Goal: Task Accomplishment & Management: Use online tool/utility

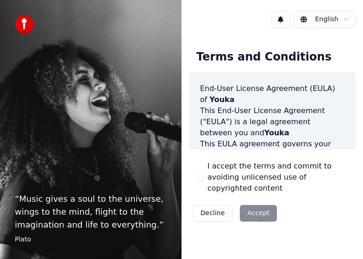
click at [203, 175] on button "I accept the terms and commit to avoiding unlicensed use of copyrighted content" at bounding box center [199, 177] width 7 height 7
click at [201, 163] on div "I accept the terms and commit to avoiding unlicensed use of copyrighted content" at bounding box center [272, 177] width 152 height 33
click at [199, 164] on div "I accept the terms and commit to avoiding unlicensed use of copyrighted content" at bounding box center [272, 177] width 152 height 33
click at [253, 217] on button "Accept" at bounding box center [258, 213] width 37 height 17
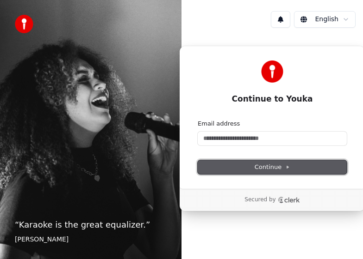
click at [266, 166] on span "Continue" at bounding box center [271, 167] width 35 height 8
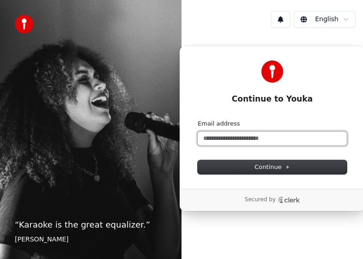
click at [236, 138] on input "Email address" at bounding box center [271, 139] width 149 height 14
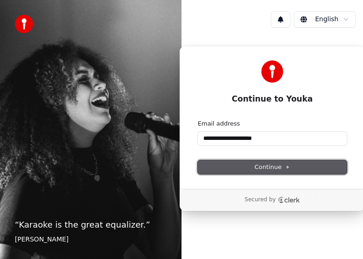
click at [265, 163] on button "Continue" at bounding box center [271, 167] width 149 height 14
type input "**********"
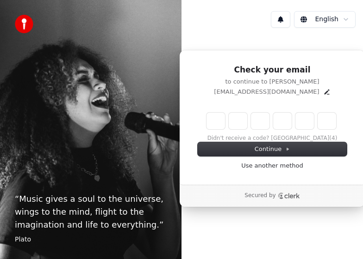
type input "*"
type input "**"
type input "*"
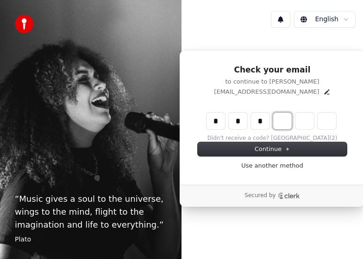
type input "***"
type input "*"
type input "****"
type input "*"
type input "******"
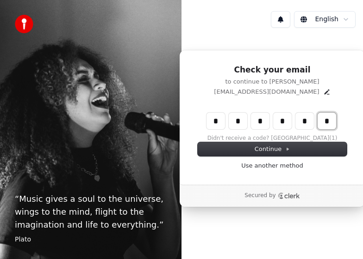
type input "*"
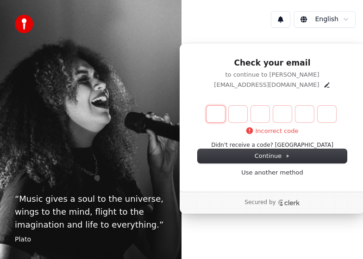
type input "*"
type input "**"
type input "*"
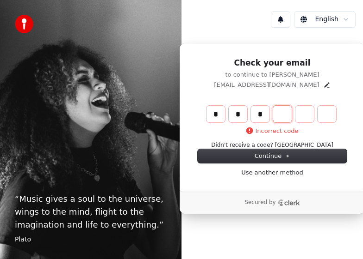
type input "***"
type input "*"
type input "****"
type input "*"
type input "******"
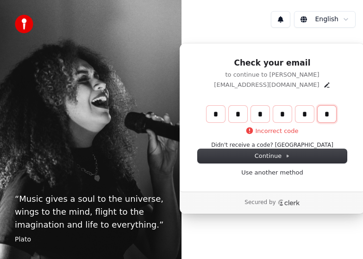
type input "*"
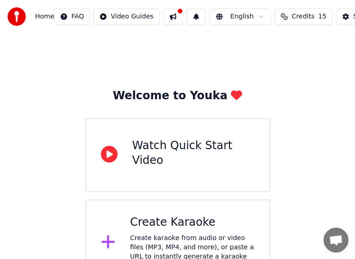
click at [161, 234] on div "Create karaoke from audio or video files (MP3, MP4, and more), or paste a URL t…" at bounding box center [192, 252] width 124 height 37
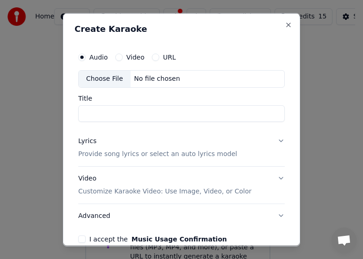
click at [112, 80] on div "Choose File" at bounding box center [105, 78] width 52 height 17
type input "**********"
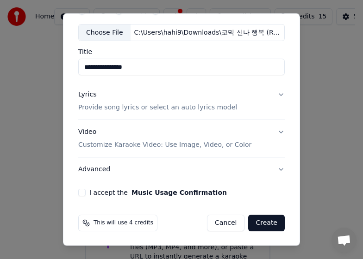
scroll to position [47, 0]
click at [273, 93] on button "Lyrics Provide song lyrics or select an auto lyrics model" at bounding box center [181, 100] width 206 height 37
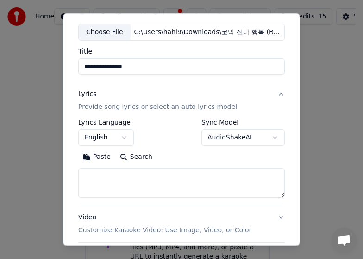
click at [127, 136] on body "**********" at bounding box center [177, 143] width 355 height 287
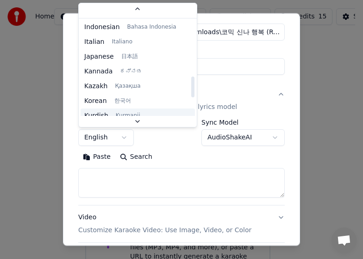
scroll to position [370, 0]
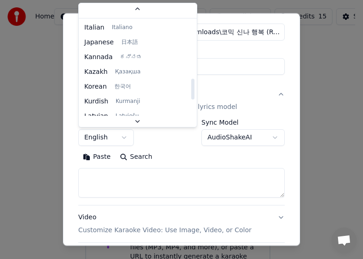
select select "**"
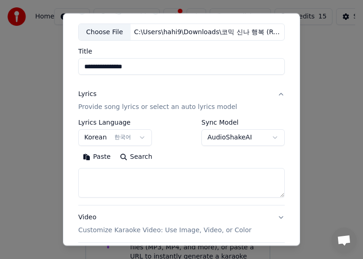
click at [266, 139] on body "**********" at bounding box center [177, 143] width 355 height 287
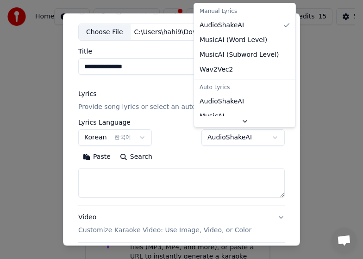
scroll to position [44, 0]
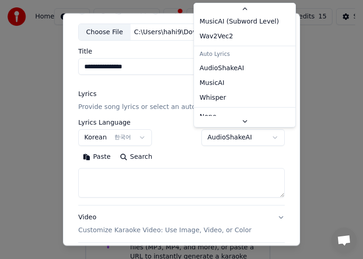
click at [164, 92] on body "**********" at bounding box center [177, 143] width 355 height 287
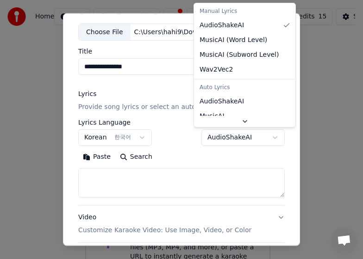
click at [267, 138] on body "**********" at bounding box center [177, 143] width 355 height 287
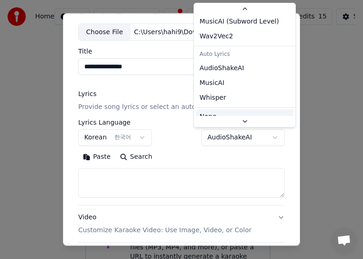
scroll to position [43, 0]
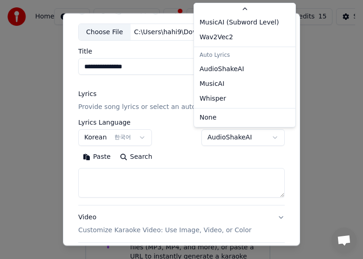
select select "**********"
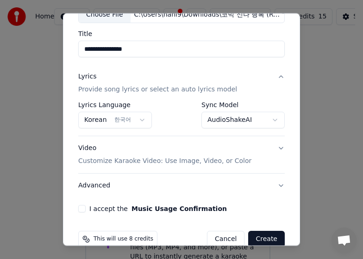
scroll to position [81, 0]
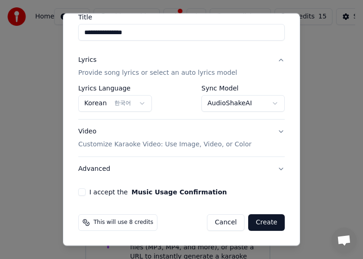
click at [270, 131] on button "Video Customize Karaoke Video: Use Image, Video, or Color" at bounding box center [181, 138] width 206 height 37
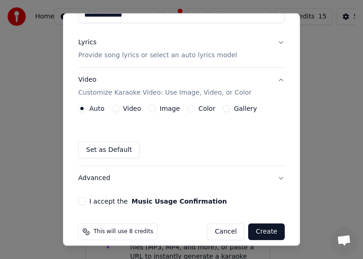
scroll to position [108, 0]
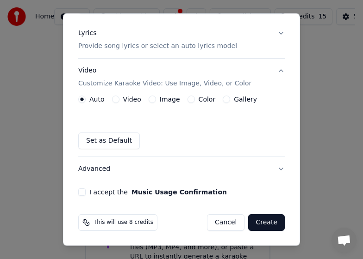
click at [222, 100] on button "Gallery" at bounding box center [225, 99] width 7 height 7
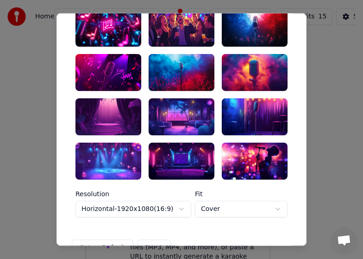
scroll to position [246, 0]
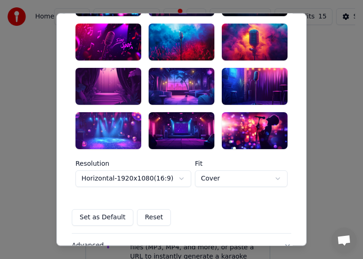
click at [114, 130] on div at bounding box center [108, 130] width 66 height 37
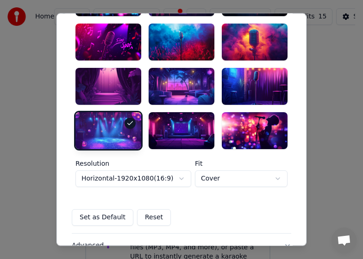
click at [240, 124] on div at bounding box center [255, 130] width 66 height 37
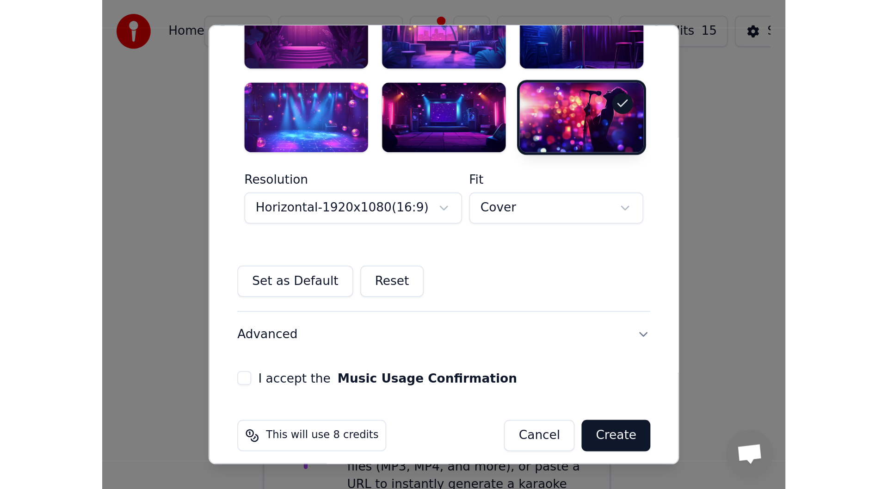
scroll to position [323, 0]
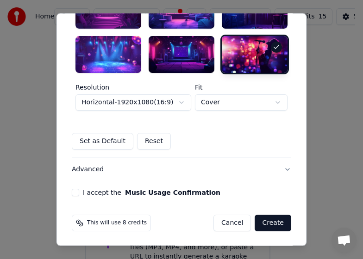
click at [74, 192] on button "I accept the Music Usage Confirmation" at bounding box center [75, 192] width 7 height 7
click at [270, 226] on button "Create" at bounding box center [272, 223] width 37 height 17
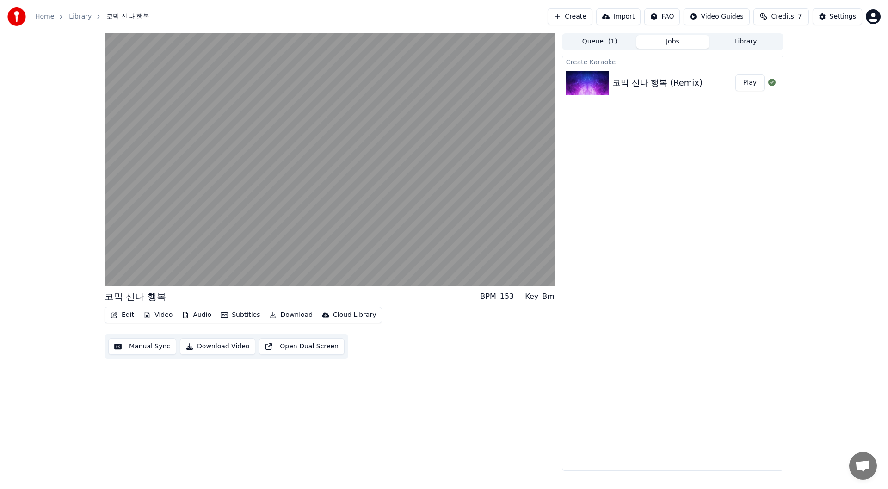
click at [203, 259] on button "Audio" at bounding box center [196, 314] width 37 height 13
click at [362, 259] on div "Edit Video Audio Subtitles Download Cloud Library Manual Sync Download Video Op…" at bounding box center [330, 333] width 450 height 52
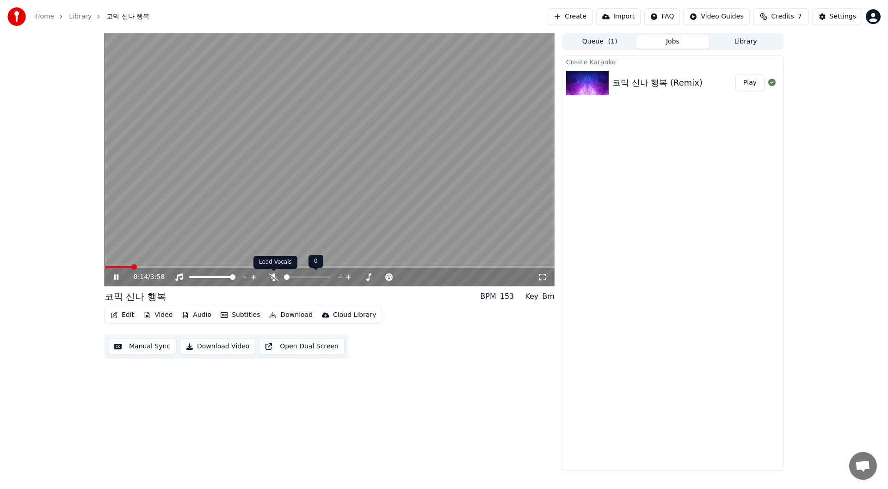
click at [272, 259] on icon at bounding box center [273, 276] width 9 height 7
click at [295, 259] on span at bounding box center [296, 277] width 6 height 6
click at [290, 259] on span at bounding box center [292, 277] width 6 height 6
click at [330, 259] on span at bounding box center [328, 277] width 6 height 6
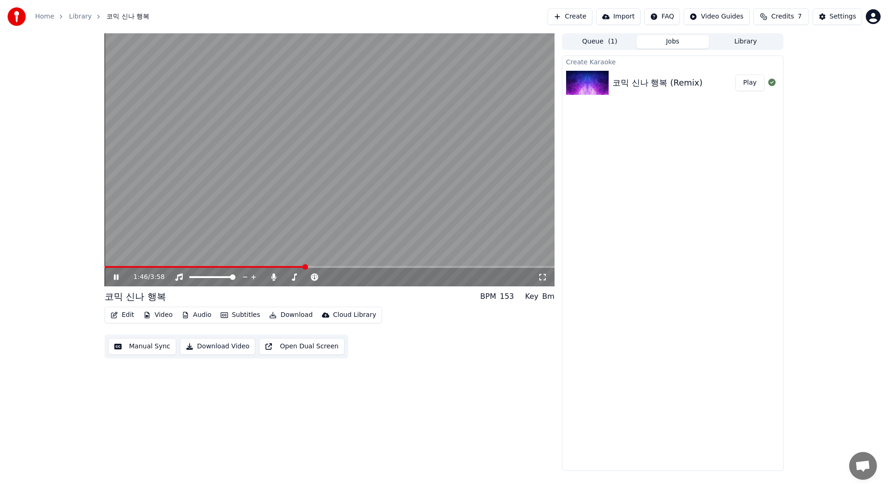
drag, startPoint x: 305, startPoint y: 267, endPoint x: 110, endPoint y: 267, distance: 194.7
click at [110, 259] on span at bounding box center [205, 267] width 201 height 2
click at [105, 259] on span at bounding box center [106, 267] width 2 height 2
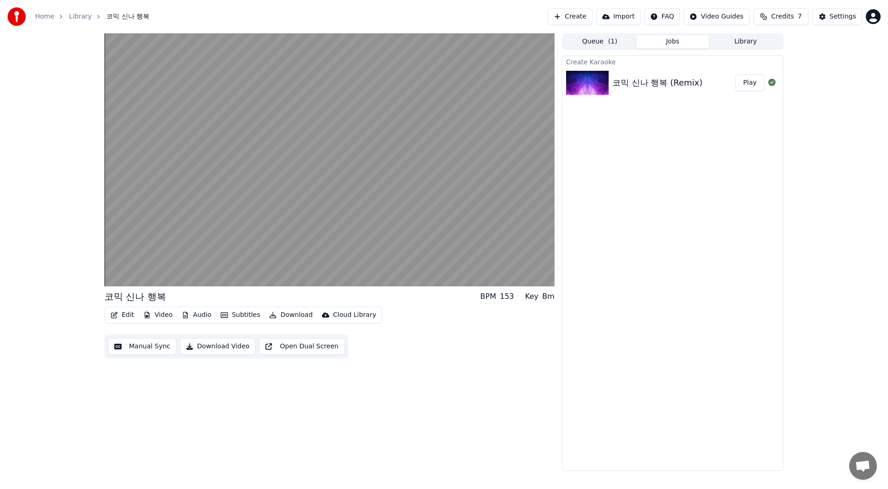
click at [128, 259] on button "Edit" at bounding box center [122, 314] width 31 height 13
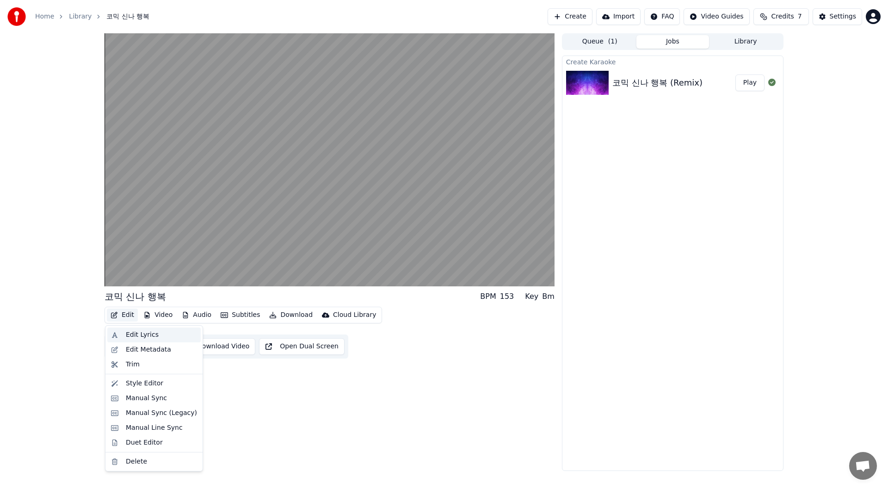
click at [130, 259] on div "Edit Lyrics" at bounding box center [142, 334] width 33 height 9
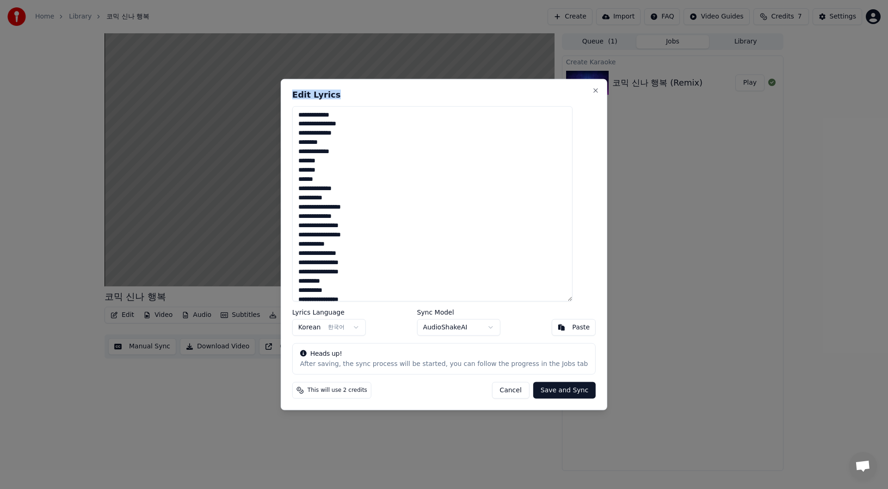
drag, startPoint x: 457, startPoint y: 92, endPoint x: 617, endPoint y: 111, distance: 161.5
click at [362, 110] on body "**********" at bounding box center [444, 244] width 888 height 489
click at [362, 90] on button "Close" at bounding box center [595, 89] width 7 height 7
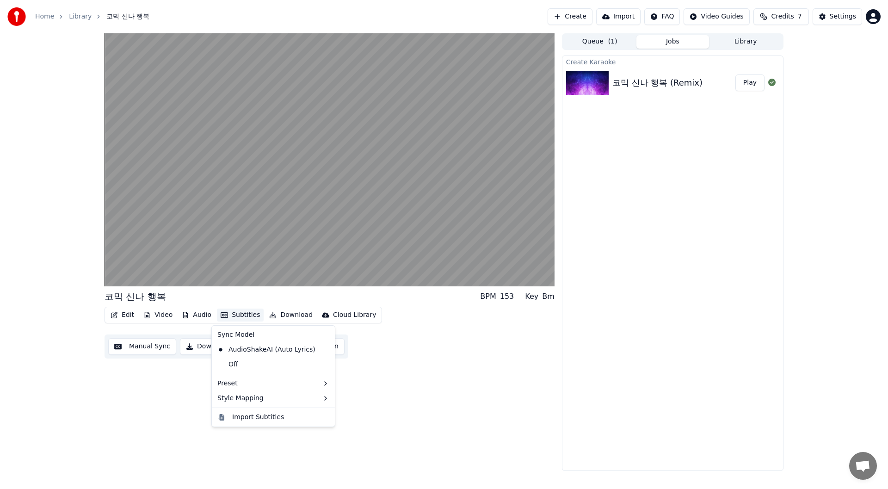
click at [239, 259] on button "Subtitles" at bounding box center [240, 314] width 47 height 13
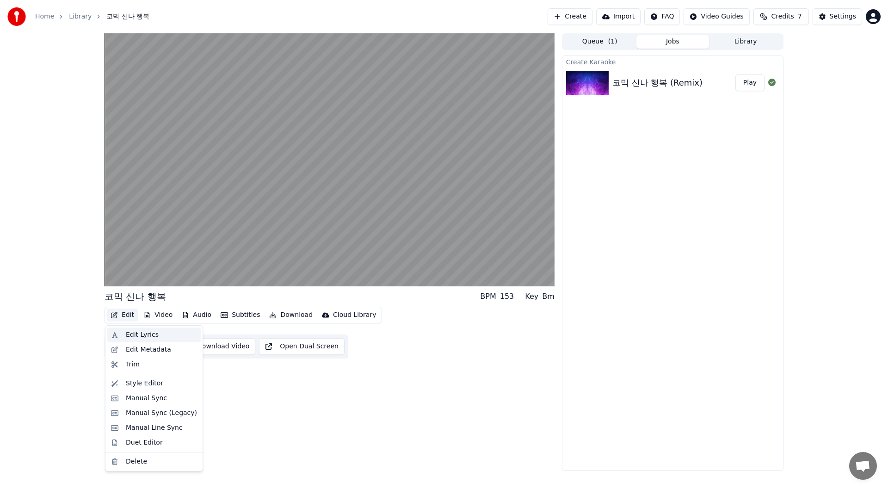
click at [133, 259] on div "Edit Lyrics" at bounding box center [142, 334] width 33 height 9
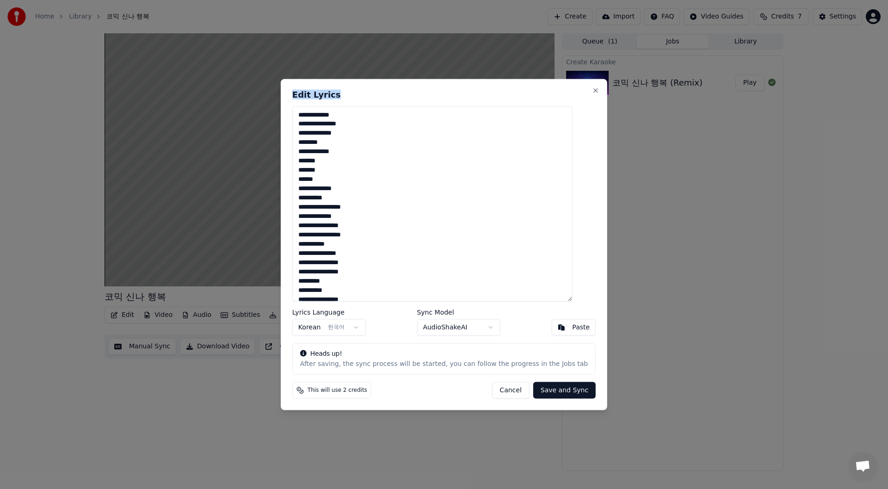
drag, startPoint x: 513, startPoint y: 96, endPoint x: 687, endPoint y: 99, distance: 173.9
click at [362, 99] on body "**********" at bounding box center [444, 244] width 888 height 489
click at [362, 91] on button "Close" at bounding box center [595, 89] width 7 height 7
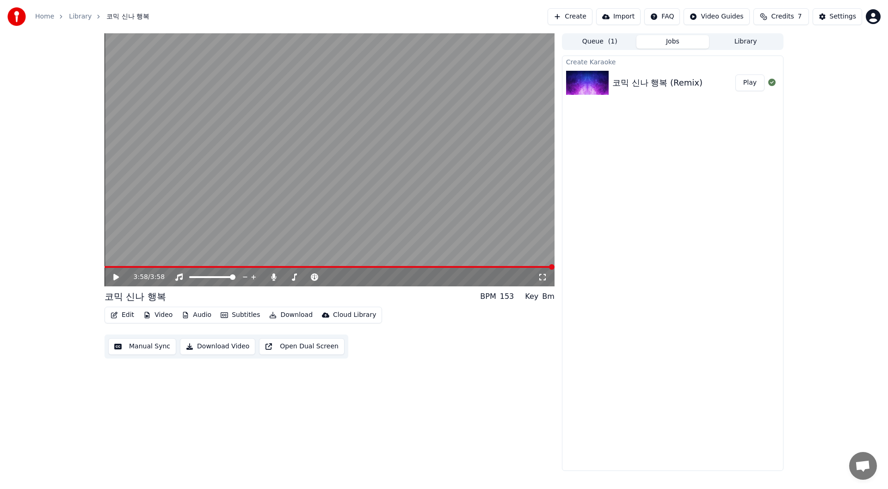
click at [144, 259] on button "Manual Sync" at bounding box center [142, 346] width 68 height 17
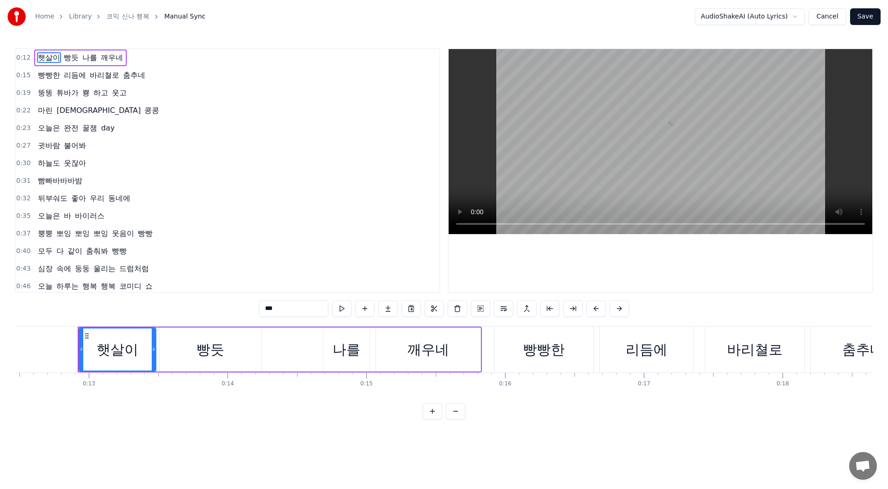
scroll to position [0, 1746]
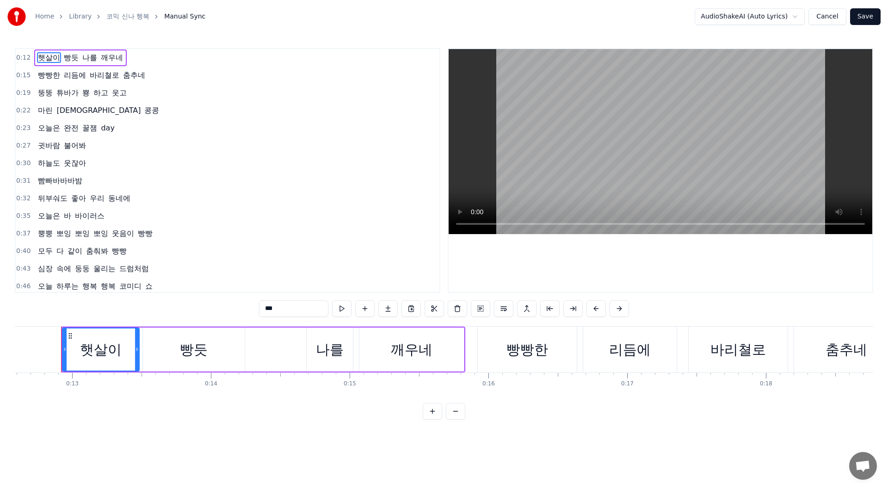
click at [362, 19] on button "Cancel" at bounding box center [826, 16] width 37 height 17
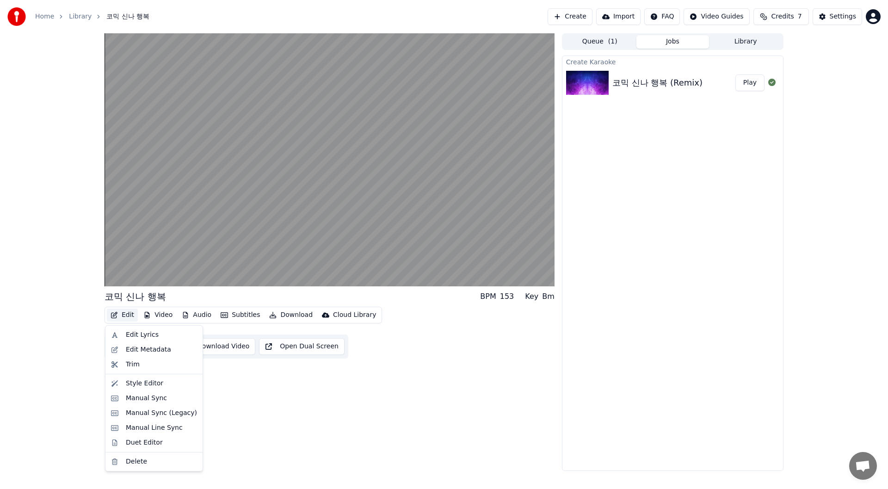
click at [123, 259] on button "Edit" at bounding box center [122, 314] width 31 height 13
click at [159, 259] on div "Edit Metadata" at bounding box center [148, 349] width 45 height 9
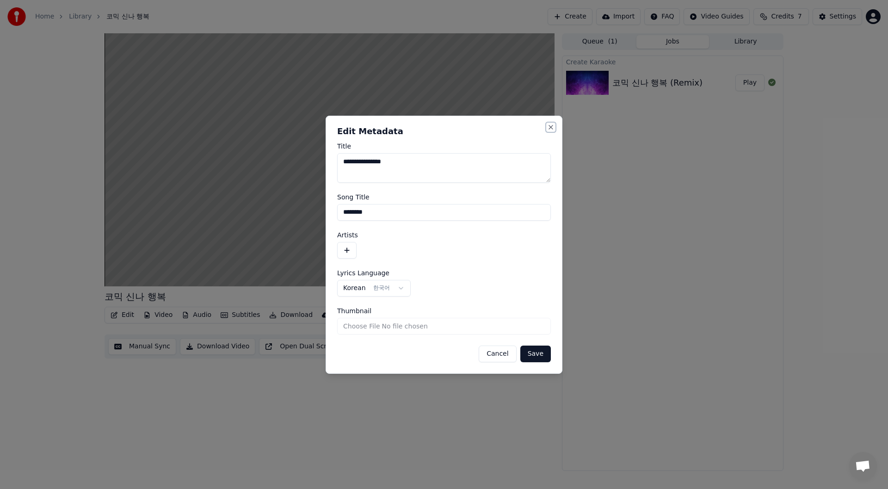
click at [362, 128] on button "Close" at bounding box center [550, 126] width 7 height 7
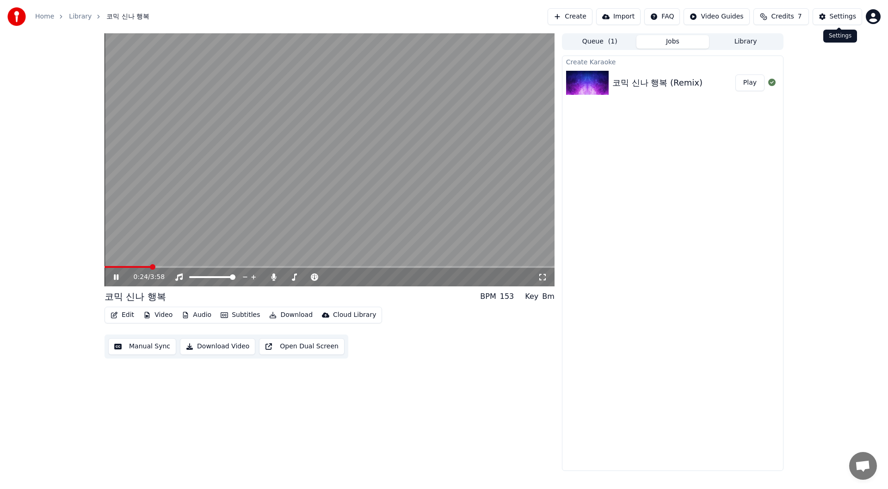
click at [362, 18] on div "Settings" at bounding box center [843, 16] width 26 height 9
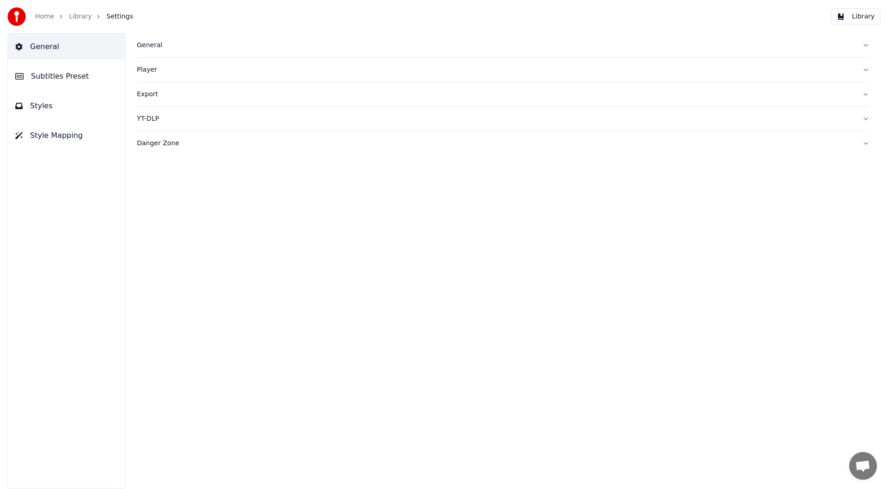
click at [362, 15] on button "Library" at bounding box center [855, 16] width 49 height 17
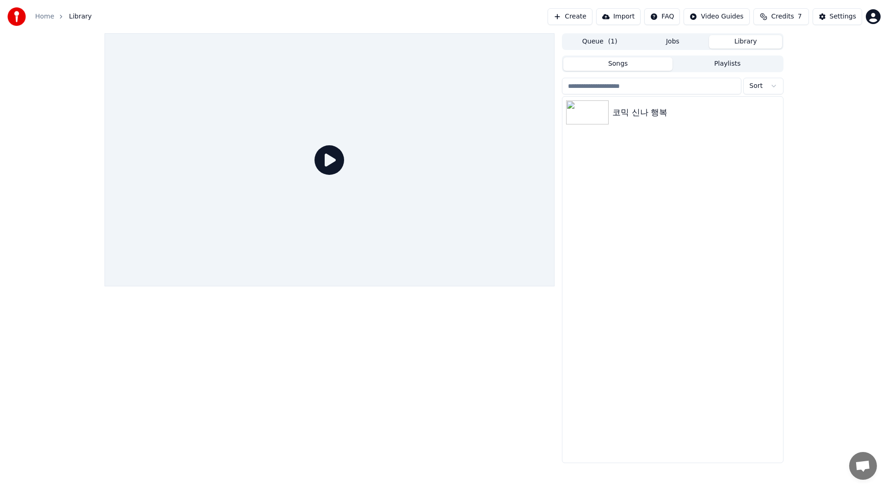
click at [336, 162] on icon at bounding box center [329, 160] width 30 height 30
click at [326, 161] on icon at bounding box center [329, 160] width 30 height 30
click at [362, 108] on div "코믹 신나 행복" at bounding box center [691, 112] width 158 height 13
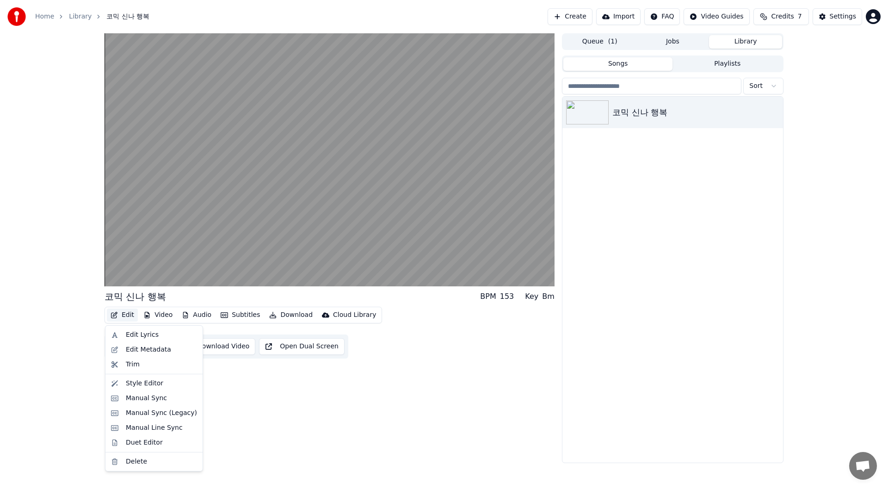
click at [131, 259] on button "Edit" at bounding box center [122, 314] width 31 height 13
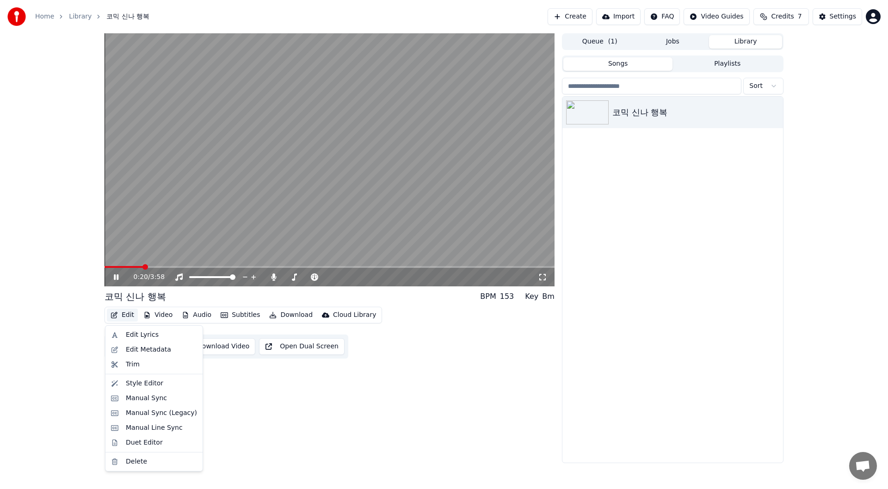
click at [357, 189] on video at bounding box center [330, 159] width 450 height 253
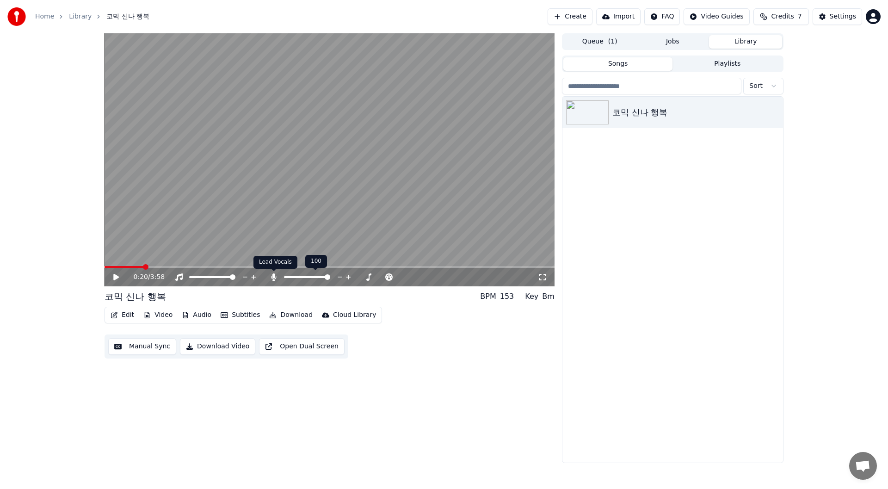
click at [275, 259] on icon at bounding box center [273, 276] width 5 height 7
click at [105, 259] on span at bounding box center [108, 267] width 6 height 6
click at [117, 259] on icon at bounding box center [116, 277] width 6 height 6
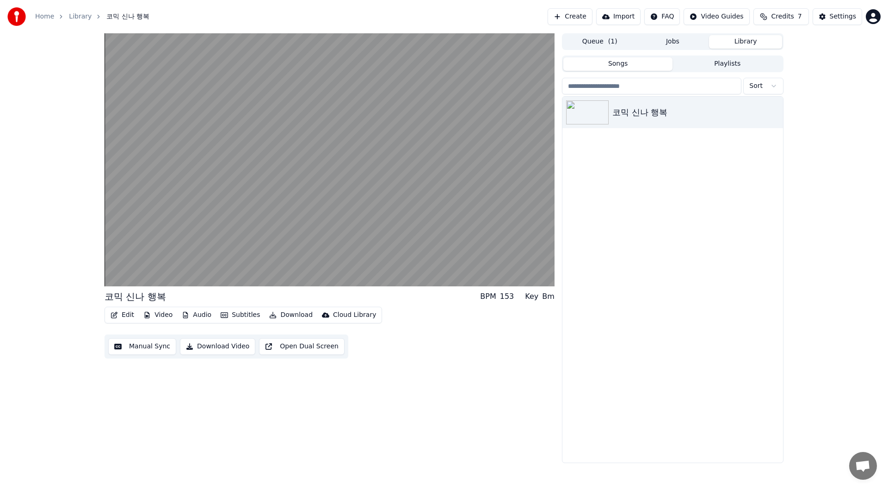
click at [122, 259] on button "Edit" at bounding box center [122, 314] width 31 height 13
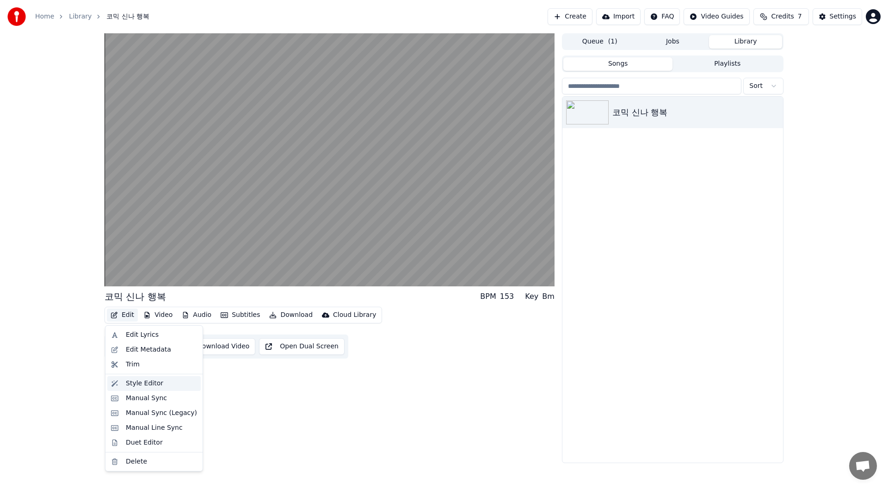
click at [144, 259] on div "Style Editor" at bounding box center [153, 383] width 93 height 15
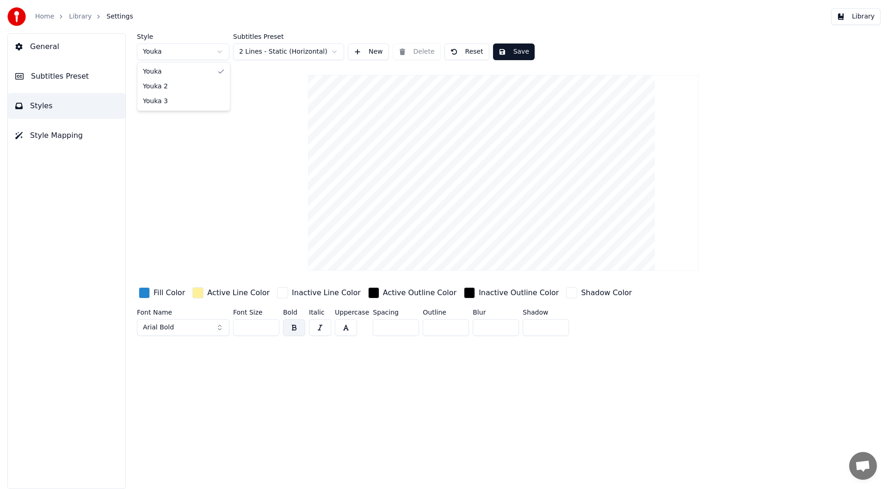
click at [222, 50] on html "Home Library Settings Library General Subtitles Preset Styles Style Mapping Sty…" at bounding box center [444, 244] width 888 height 489
click at [334, 52] on html "Home Library Settings Library General Subtitles Preset Styles Style Mapping Sty…" at bounding box center [444, 244] width 888 height 489
click at [330, 49] on html "Home Library Settings Library General Subtitles Preset Styles Style Mapping Sty…" at bounding box center [444, 244] width 888 height 489
click at [47, 75] on html "Home Library Settings Library General Subtitles Preset Styles Style Mapping Sty…" at bounding box center [444, 244] width 888 height 489
click at [45, 102] on span "Styles" at bounding box center [41, 105] width 23 height 11
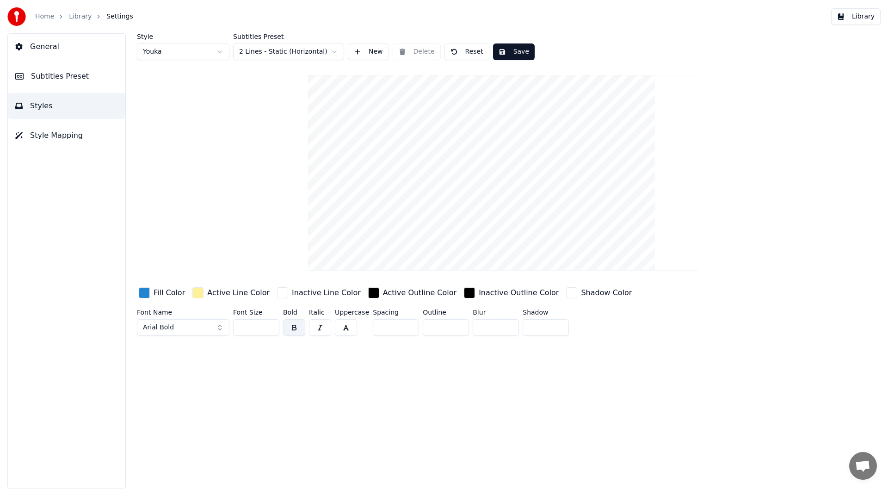
click at [41, 48] on span "General" at bounding box center [44, 46] width 29 height 11
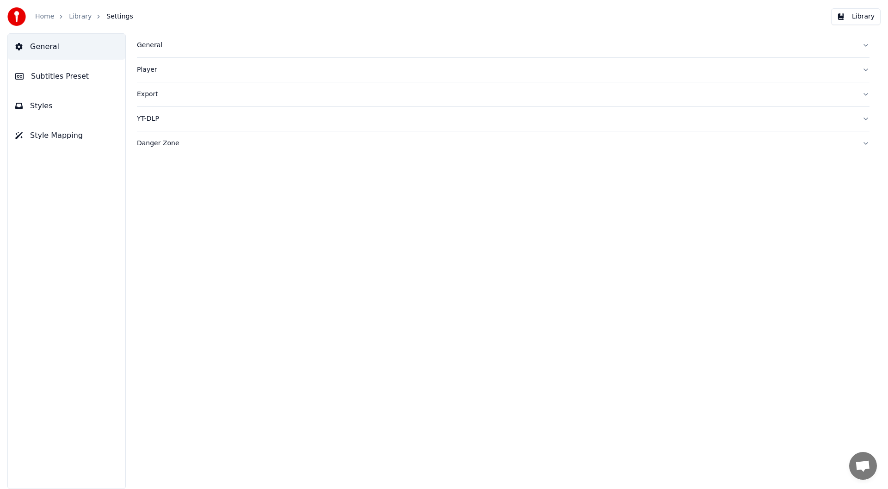
click at [43, 78] on span "Subtitles Preset" at bounding box center [60, 76] width 58 height 11
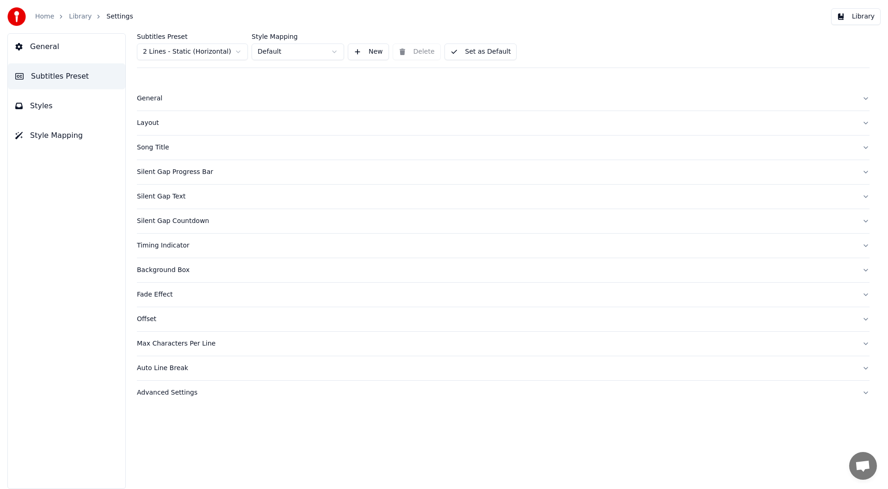
click at [41, 104] on span "Styles" at bounding box center [41, 105] width 23 height 11
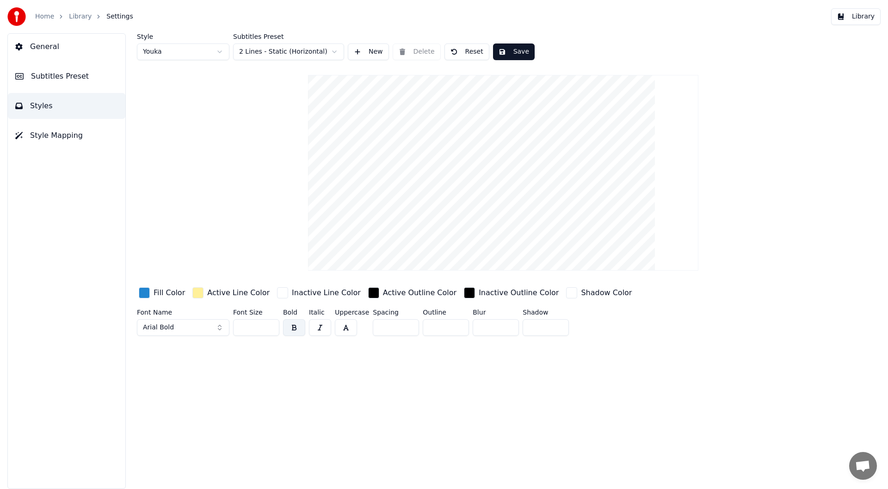
click at [53, 82] on button "Subtitles Preset" at bounding box center [66, 76] width 117 height 26
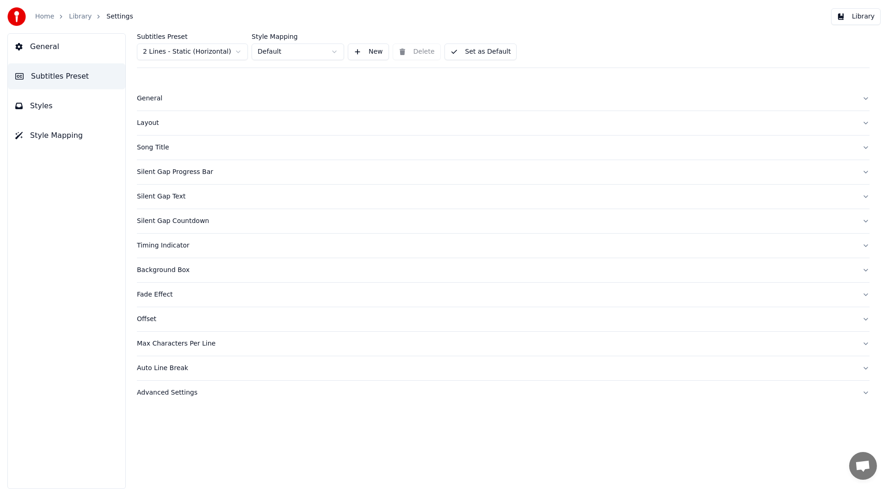
click at [49, 105] on button "Styles" at bounding box center [66, 106] width 117 height 26
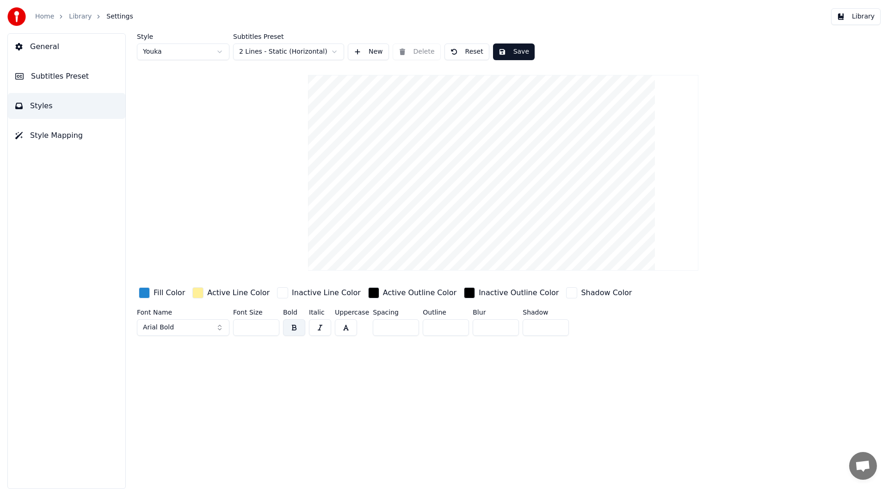
click at [53, 136] on span "Style Mapping" at bounding box center [56, 135] width 53 height 11
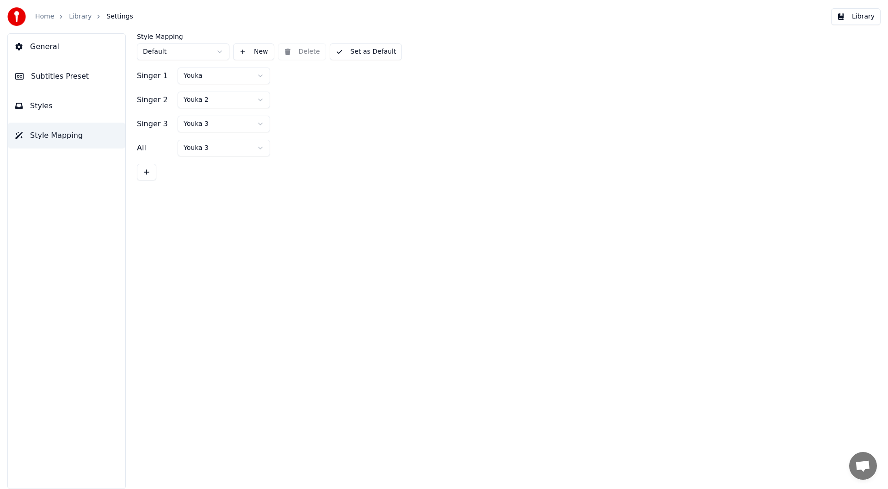
click at [52, 110] on button "Styles" at bounding box center [66, 106] width 117 height 26
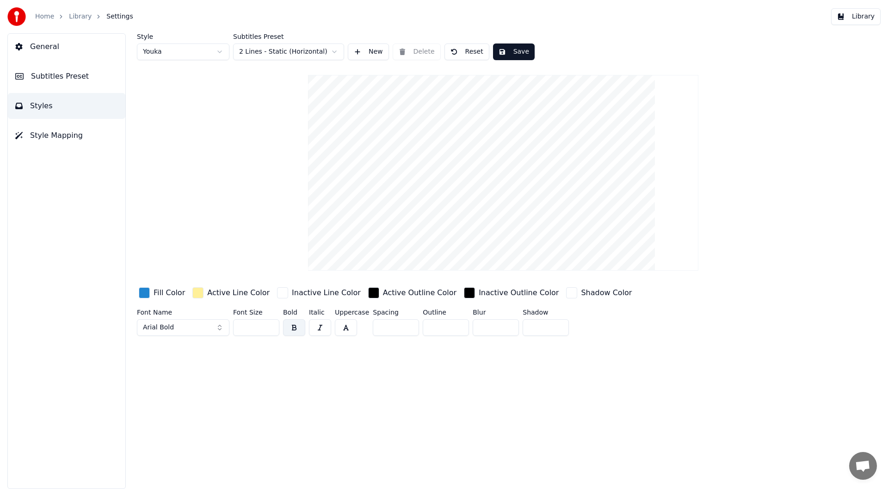
click at [204, 259] on button "Arial Bold" at bounding box center [183, 327] width 92 height 17
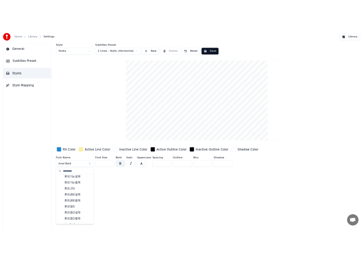
scroll to position [194, 0]
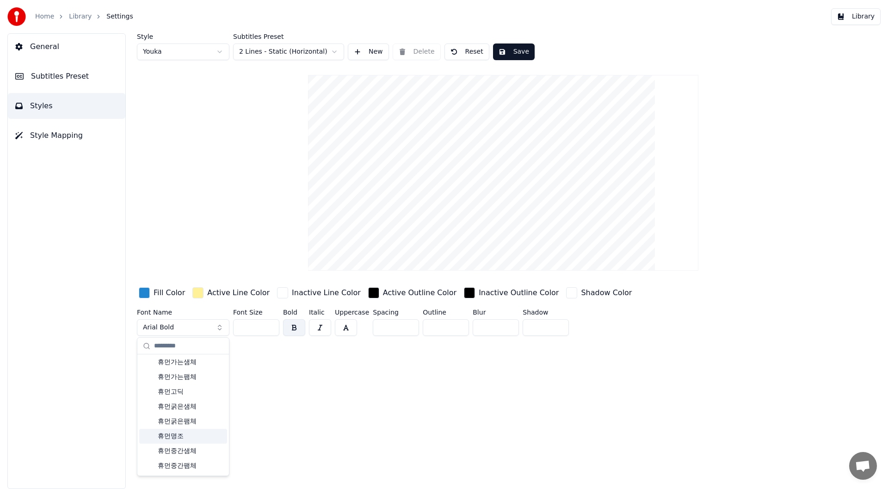
click at [195, 259] on div "휴먼명조" at bounding box center [183, 436] width 88 height 15
click at [268, 259] on input "**" at bounding box center [256, 327] width 46 height 17
type input "***"
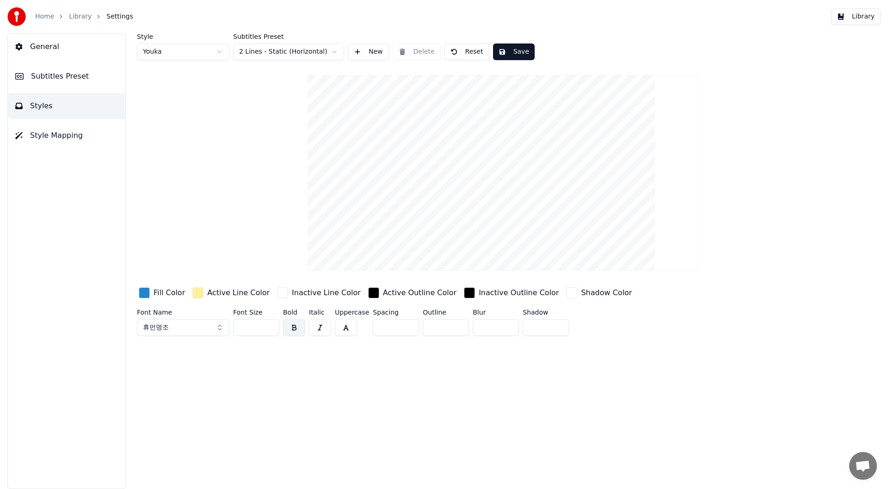
click at [268, 259] on input "***" at bounding box center [256, 327] width 46 height 17
click at [362, 259] on div "Style Youka Subtitles Preset 2 Lines - Static (Horizontal) New Delete Reset Sav…" at bounding box center [503, 261] width 770 height 456
click at [362, 51] on button "Save" at bounding box center [514, 51] width 42 height 17
click at [362, 18] on button "Library" at bounding box center [855, 16] width 49 height 17
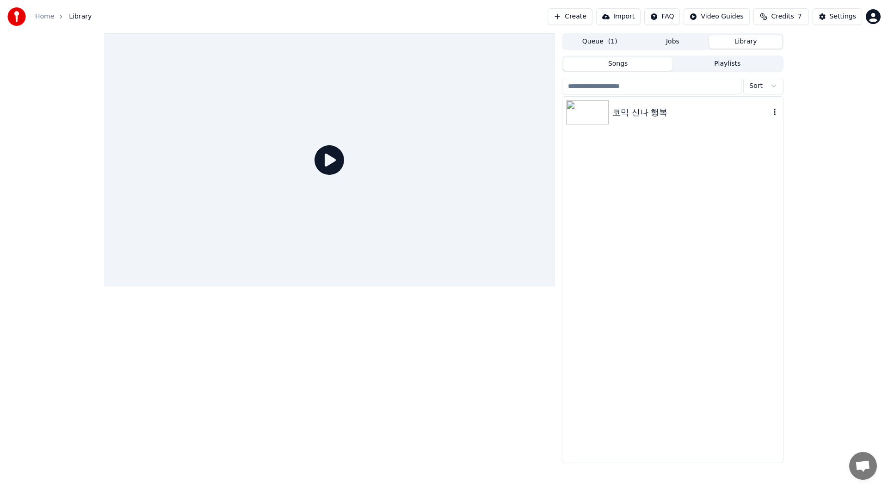
click at [362, 110] on div "코믹 신나 행복" at bounding box center [691, 112] width 158 height 13
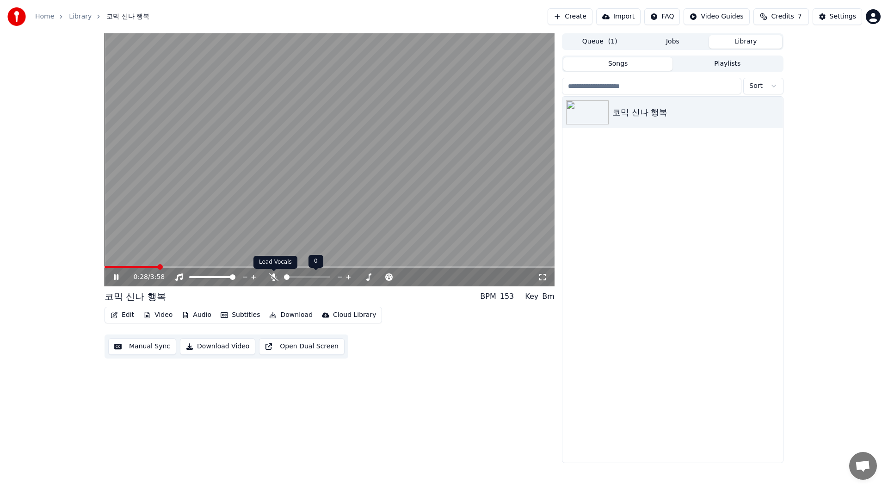
click at [274, 259] on icon at bounding box center [273, 276] width 9 height 7
click at [105, 259] on span at bounding box center [108, 267] width 6 height 6
click at [362, 122] on div "코믹 신나 행복" at bounding box center [672, 112] width 221 height 31
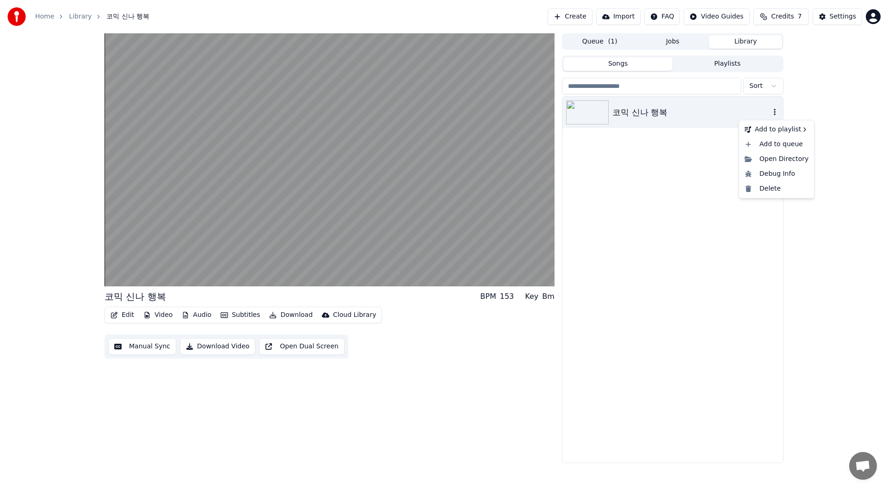
click at [362, 110] on icon "button" at bounding box center [775, 112] width 2 height 6
click at [362, 190] on div "코믹 신나 행복" at bounding box center [672, 280] width 221 height 366
click at [362, 75] on div "코믹 신나 행복 BPM 153 Key Bm Edit Video Audio Subtitles Download Cloud Library Manua…" at bounding box center [444, 248] width 888 height 430
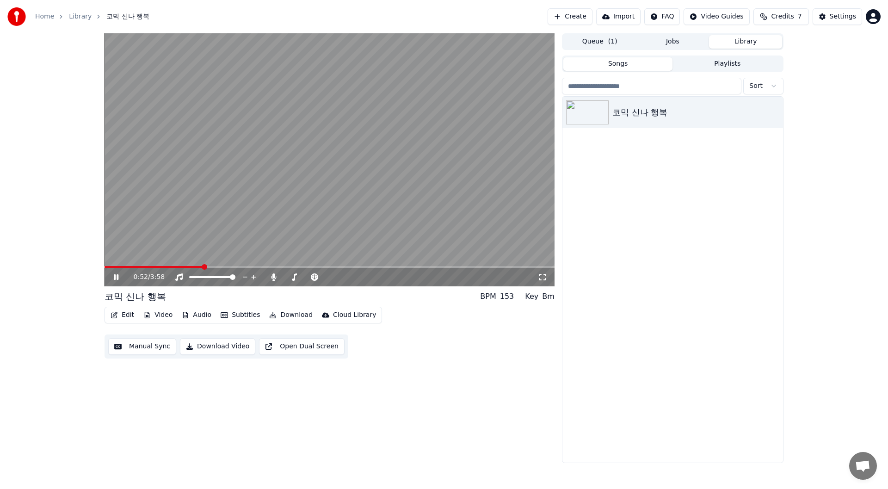
click at [362, 196] on div "코믹 신나 행복" at bounding box center [672, 280] width 221 height 366
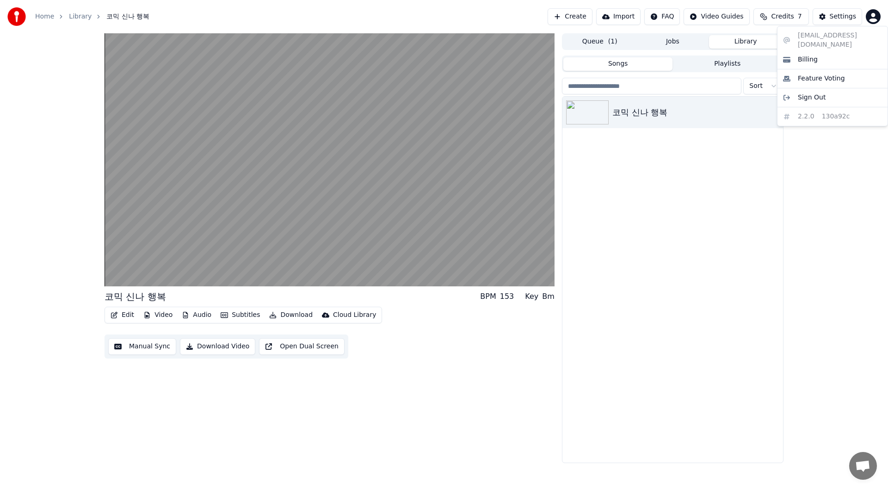
click at [362, 16] on html "Home Library 코믹 신나 행복 Create Import FAQ Video Guides Credits 7 Settings 코믹 신나 행…" at bounding box center [444, 244] width 888 height 489
click at [362, 54] on div "Billing" at bounding box center [832, 59] width 106 height 15
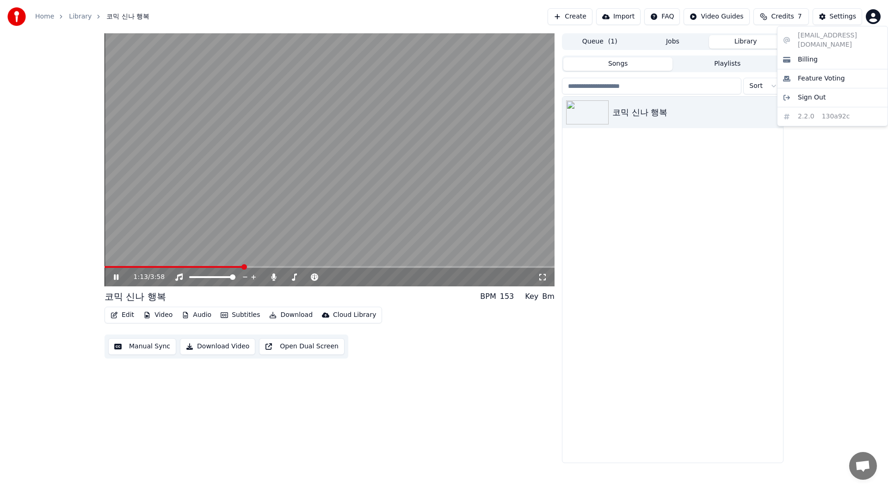
click at [362, 16] on html "Home Library 코믹 신나 행복 Create Import FAQ Video Guides Credits 7 Settings 1:13 / …" at bounding box center [444, 244] width 888 height 489
click at [362, 19] on html "Home Library 코믹 신나 행복 Create Import FAQ Video Guides Credits 7 Settings 1:15 / …" at bounding box center [444, 244] width 888 height 489
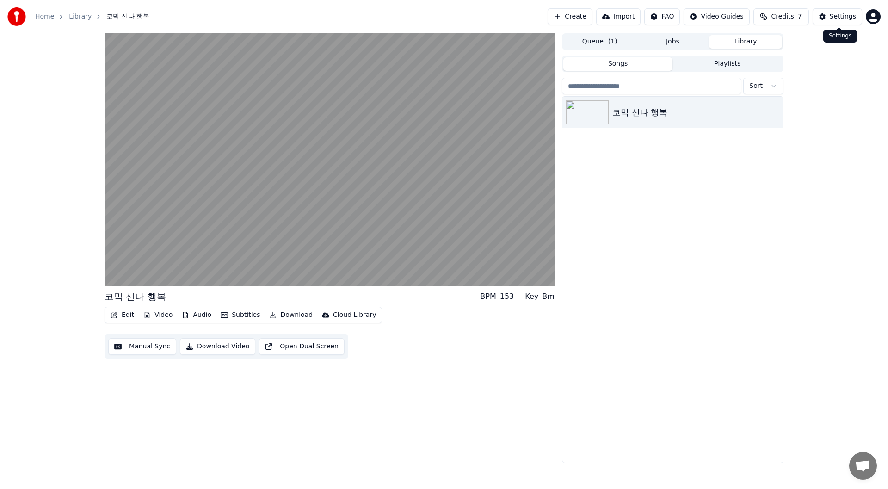
click at [362, 19] on div "Settings" at bounding box center [843, 16] width 26 height 9
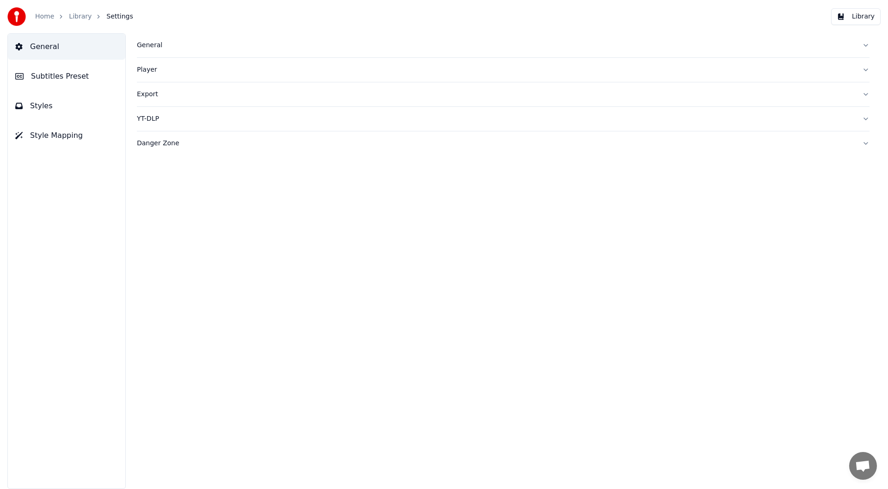
click at [362, 18] on button "Library" at bounding box center [855, 16] width 49 height 17
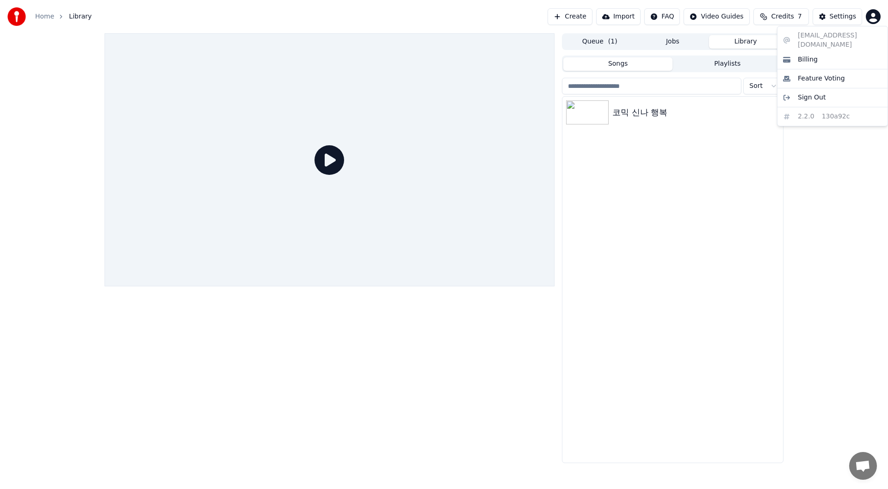
click at [362, 16] on html "Home Library Create Import FAQ Video Guides Credits 7 Settings Queue ( 1 ) Jobs…" at bounding box center [444, 244] width 888 height 489
click at [362, 93] on span "Sign Out" at bounding box center [812, 97] width 28 height 9
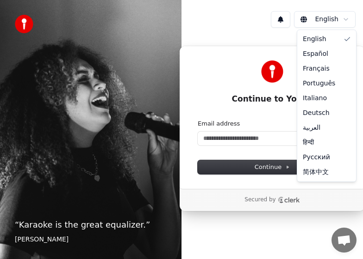
click at [341, 20] on html "“ Karaoke is the great equalizer. ” Aisha Tyler English Continue to Youka Conti…" at bounding box center [181, 129] width 363 height 259
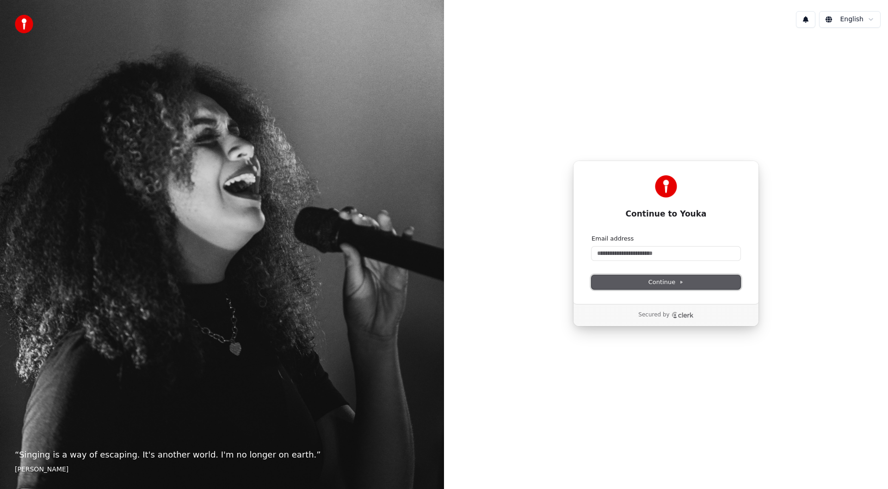
click at [671, 285] on span "Continue" at bounding box center [665, 282] width 35 height 8
click at [656, 253] on input "Email address" at bounding box center [665, 253] width 149 height 14
click at [613, 239] on label "Email address" at bounding box center [612, 238] width 42 height 8
click at [613, 246] on input "Email address" at bounding box center [665, 253] width 149 height 14
click at [670, 256] on input "Email address" at bounding box center [665, 253] width 149 height 14
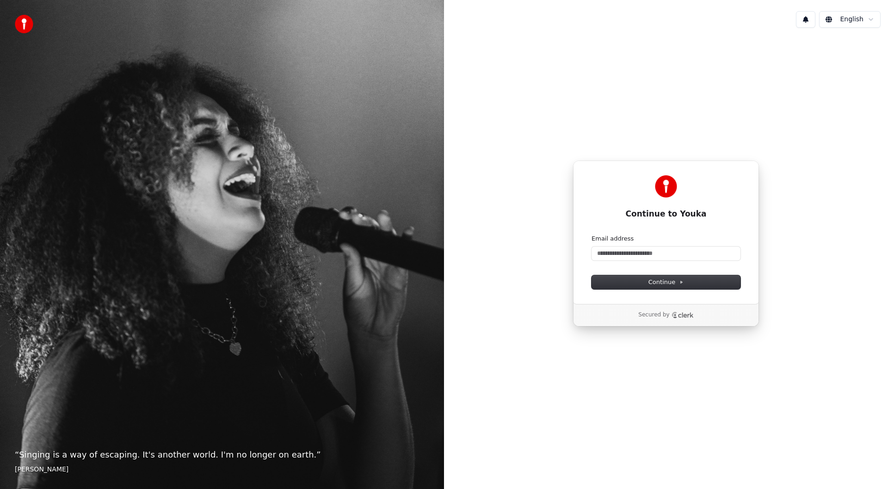
click at [657, 216] on h1 "Continue to Youka" at bounding box center [665, 214] width 149 height 11
click at [666, 189] on img at bounding box center [666, 186] width 22 height 22
click at [635, 254] on input "Email address" at bounding box center [665, 253] width 149 height 14
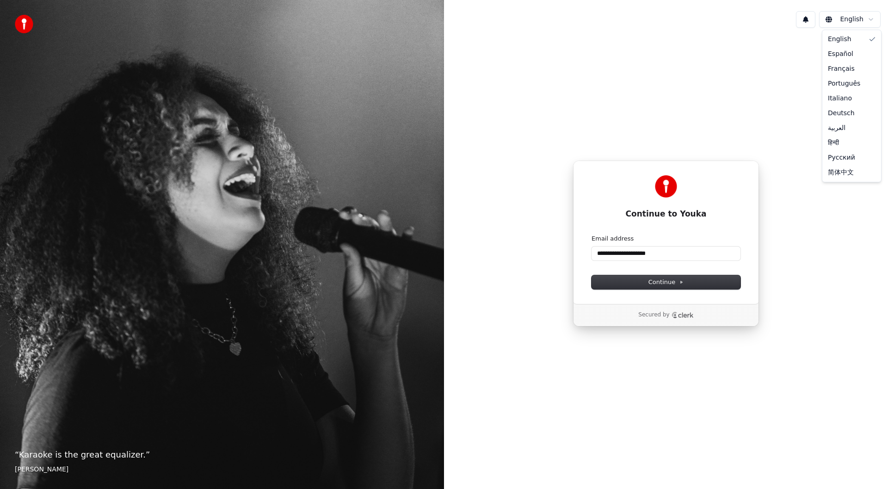
click at [866, 18] on html "**********" at bounding box center [444, 244] width 888 height 489
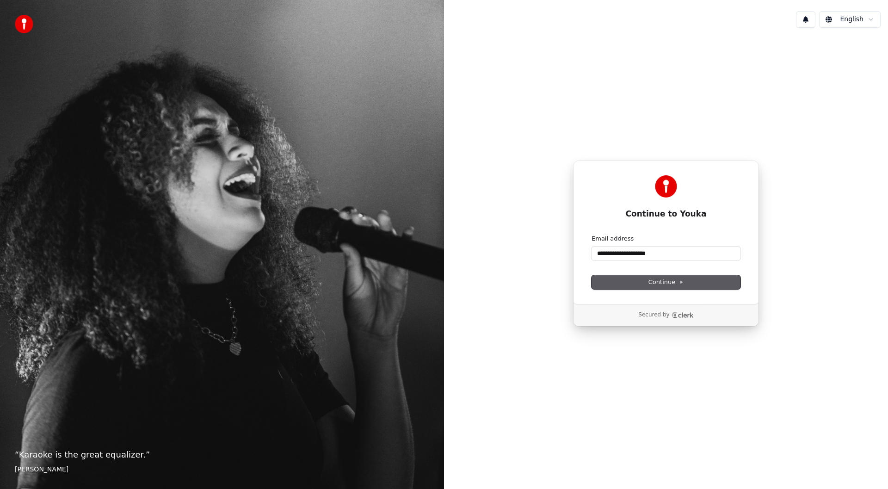
click at [668, 282] on html "**********" at bounding box center [444, 244] width 888 height 489
click at [666, 283] on span "Continue" at bounding box center [665, 282] width 35 height 8
click at [31, 25] on img at bounding box center [24, 24] width 18 height 18
click at [685, 250] on input "**********" at bounding box center [665, 253] width 149 height 14
type input "**********"
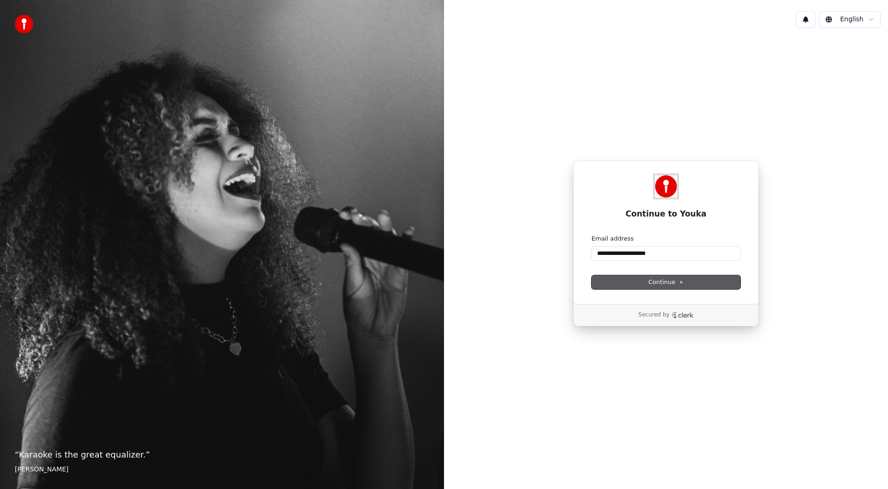
click at [670, 190] on img at bounding box center [666, 186] width 22 height 22
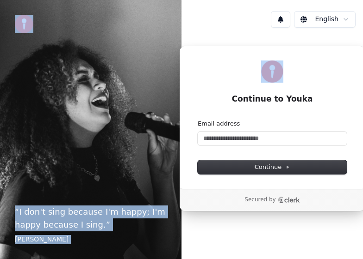
drag, startPoint x: 300, startPoint y: 57, endPoint x: 163, endPoint y: 50, distance: 136.6
click at [163, 50] on div "“ I don't sing because I'm happy; I'm happy because I sing. ” [PERSON_NAME] [PE…" at bounding box center [181, 129] width 363 height 259
click at [239, 60] on div "Continue to Youka Continue with Google or Email address Continue" at bounding box center [272, 117] width 186 height 143
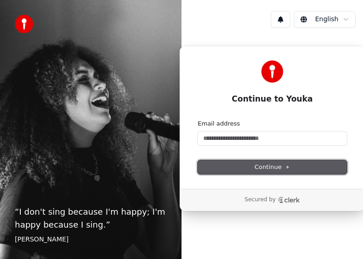
click at [271, 168] on span "Continue" at bounding box center [271, 167] width 35 height 8
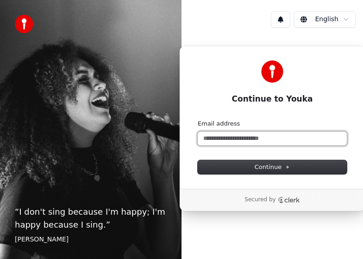
click at [247, 134] on input "Email address" at bounding box center [271, 139] width 149 height 14
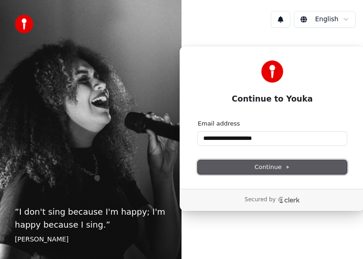
click at [270, 167] on span "Continue" at bounding box center [271, 167] width 35 height 8
type input "**********"
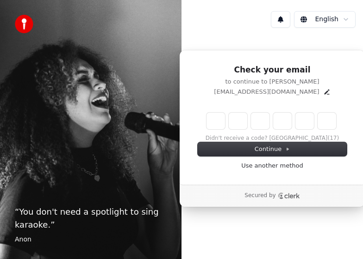
type input "*"
type input "**"
type input "*"
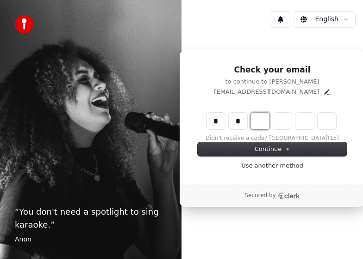
type input "**"
type input "*"
type input "***"
type input "*"
type input "****"
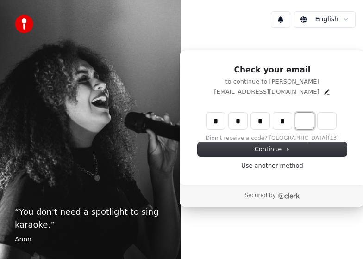
type input "*"
type input "******"
type input "*"
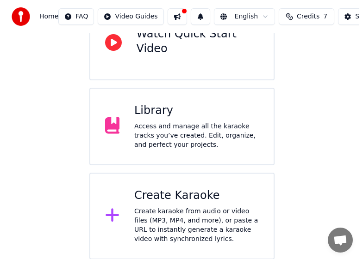
scroll to position [112, 0]
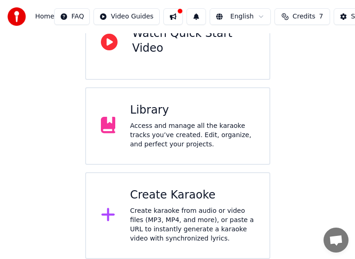
click at [168, 216] on div "Create karaoke from audio or video files (MP3, MP4, and more), or paste a URL t…" at bounding box center [192, 225] width 124 height 37
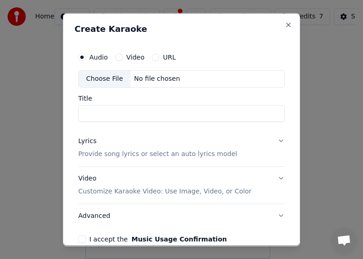
click at [114, 80] on div "Choose File" at bounding box center [105, 78] width 52 height 17
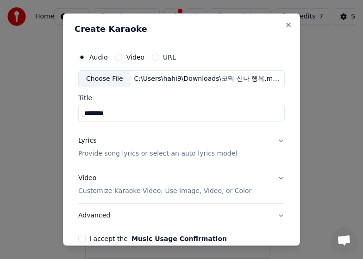
type input "********"
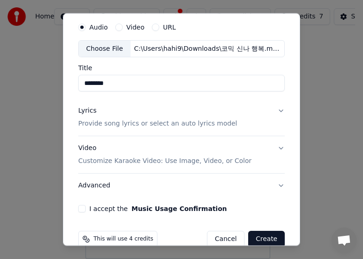
scroll to position [47, 0]
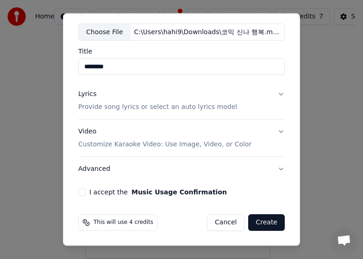
click at [273, 94] on button "Lyrics Provide song lyrics or select an auto lyrics model" at bounding box center [181, 100] width 206 height 37
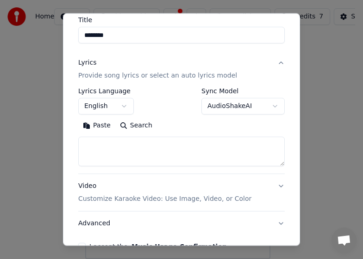
scroll to position [93, 0]
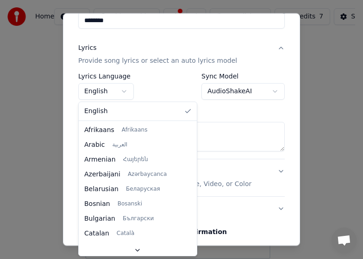
click at [117, 88] on body "**********" at bounding box center [177, 74] width 355 height 372
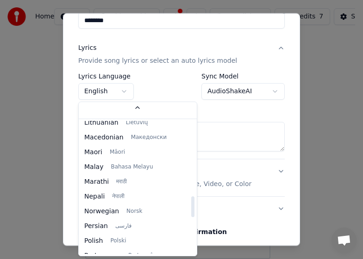
scroll to position [432, 0]
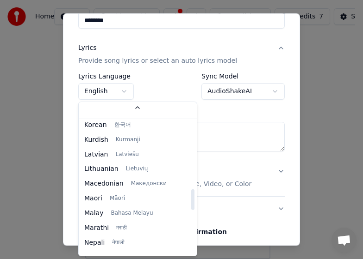
select select "**"
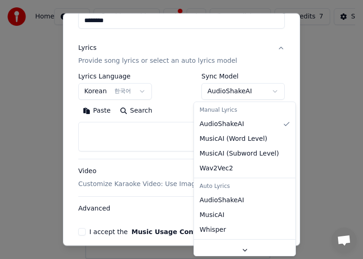
click at [265, 86] on body "**********" at bounding box center [177, 74] width 355 height 372
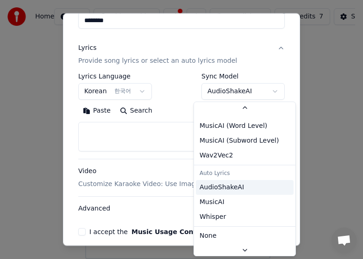
scroll to position [13, 0]
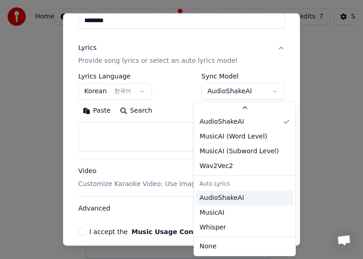
select select "**********"
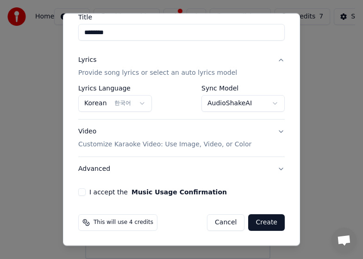
scroll to position [81, 0]
click at [272, 130] on button "Video Customize Karaoke Video: Use Image, Video, or Color" at bounding box center [181, 138] width 206 height 37
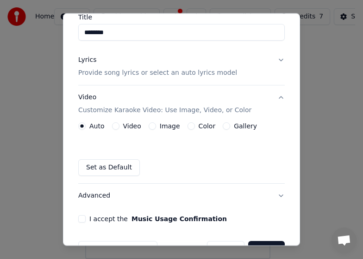
click at [222, 127] on button "Gallery" at bounding box center [225, 126] width 7 height 7
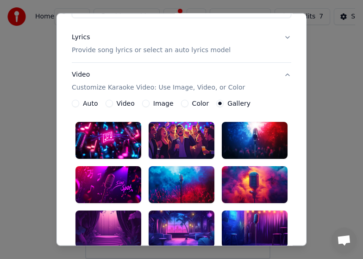
scroll to position [92, 0]
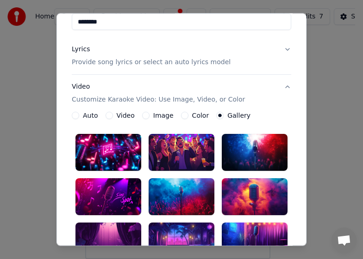
click at [88, 116] on label "Auto" at bounding box center [90, 115] width 15 height 6
click at [79, 116] on button "Auto" at bounding box center [75, 115] width 7 height 7
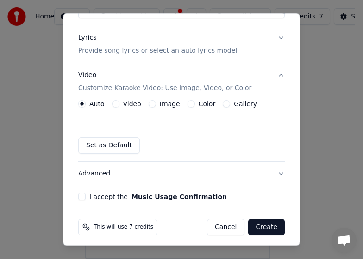
scroll to position [108, 0]
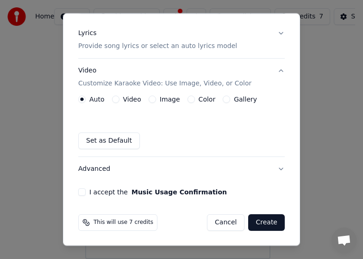
click at [85, 192] on button "I accept the Music Usage Confirmation" at bounding box center [81, 192] width 7 height 7
click at [259, 224] on button "Create" at bounding box center [266, 223] width 37 height 17
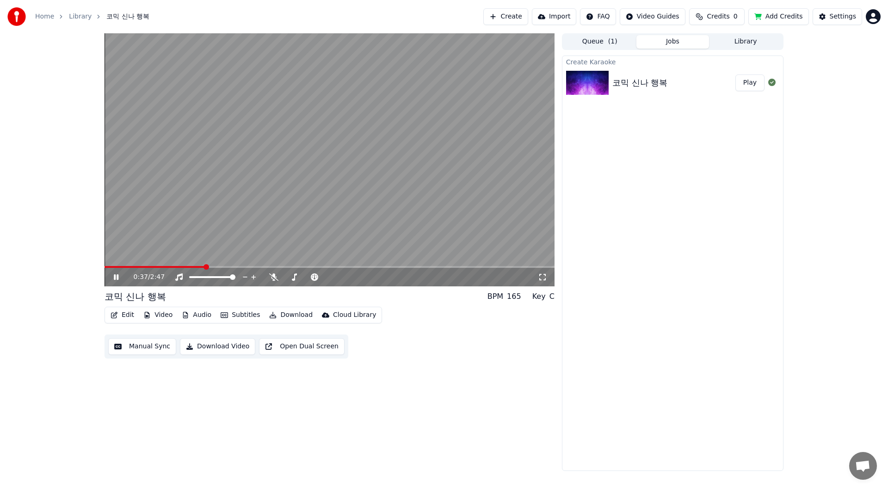
drag, startPoint x: 203, startPoint y: 264, endPoint x: 86, endPoint y: 267, distance: 116.6
click at [86, 259] on div "0:37 / 2:47 코믹 신나 행복 BPM 165 Key C Edit Video Audio Subtitles Download Cloud Li…" at bounding box center [444, 251] width 888 height 437
click at [106, 259] on video at bounding box center [330, 159] width 450 height 253
click at [107, 259] on video at bounding box center [330, 159] width 450 height 253
click at [105, 259] on span at bounding box center [108, 267] width 6 height 6
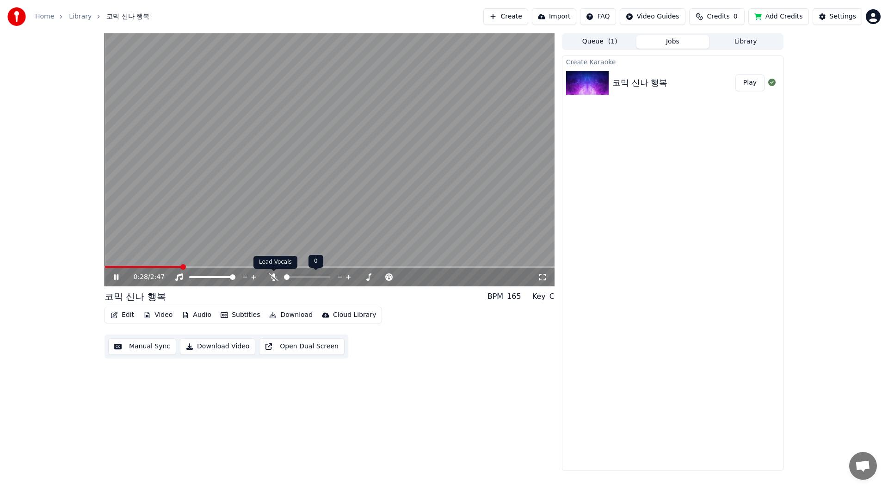
click at [274, 259] on icon at bounding box center [273, 276] width 9 height 7
click at [105, 259] on span at bounding box center [108, 267] width 6 height 6
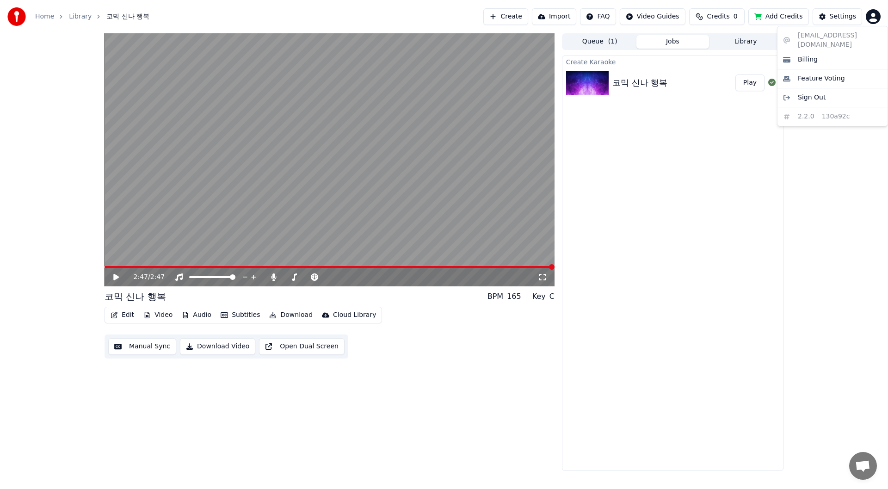
click at [362, 19] on html "Home Library 코믹 신나 행복 Create Import FAQ Video Guides Credits 0 Add Credits Sett…" at bounding box center [444, 244] width 888 height 489
click at [362, 93] on span "Sign Out" at bounding box center [812, 97] width 28 height 9
